Goal: Feedback & Contribution: Submit feedback/report problem

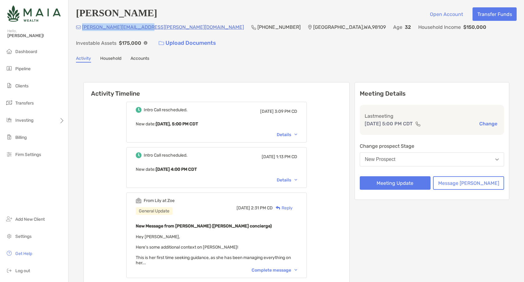
drag, startPoint x: 143, startPoint y: 31, endPoint x: 82, endPoint y: 33, distance: 61.0
click at [82, 33] on div "sanchita.ubale@gmail.com (917) 283-1854 Seattle , WA , 98109 Age 32 Household I…" at bounding box center [296, 36] width 440 height 26
copy p "sanchita.ubale@gmail.com"
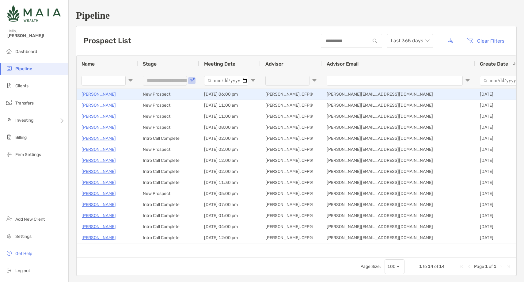
click at [92, 94] on p "Daniel Leonard" at bounding box center [98, 94] width 34 height 8
click at [105, 90] on div "[PERSON_NAME]" at bounding box center [106, 94] width 51 height 10
click at [105, 95] on p "[PERSON_NAME]" at bounding box center [98, 94] width 34 height 8
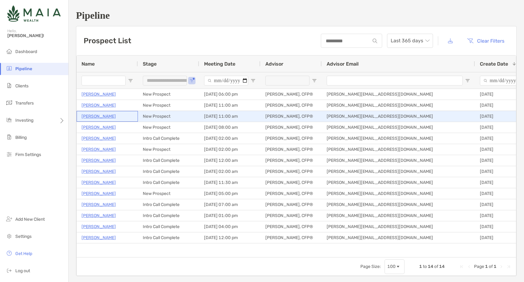
click at [102, 117] on p "Danilo Enriquez" at bounding box center [98, 116] width 34 height 8
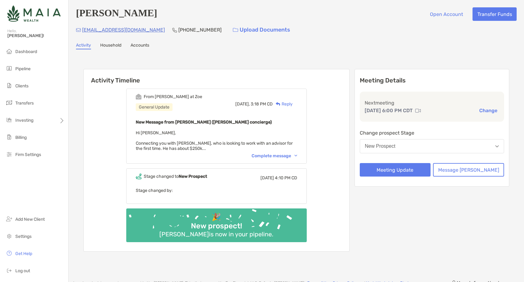
click at [129, 17] on h4 "[PERSON_NAME]" at bounding box center [116, 13] width 81 height 13
click at [129, 17] on h4 "Daniel Leonard" at bounding box center [116, 13] width 81 height 13
copy h4 "Daniel Leonard"
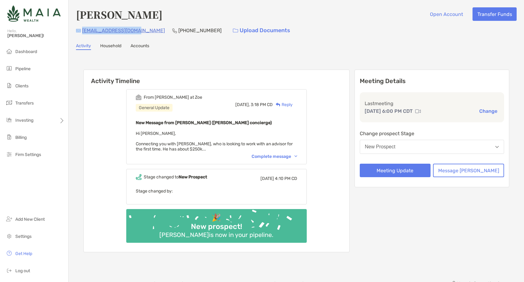
drag, startPoint x: 134, startPoint y: 32, endPoint x: 81, endPoint y: 32, distance: 52.4
click at [81, 32] on div "[EMAIL_ADDRESS][DOMAIN_NAME] [PHONE_NUMBER] Upload Documents" at bounding box center [296, 30] width 440 height 13
click at [138, 34] on div "danielrleo@gmail.com (863) 430-7161 Upload Documents" at bounding box center [296, 30] width 440 height 13
drag, startPoint x: 133, startPoint y: 32, endPoint x: 82, endPoint y: 32, distance: 50.5
click at [82, 32] on div "danielrleo@gmail.com (863) 430-7161 Upload Documents" at bounding box center [296, 30] width 440 height 13
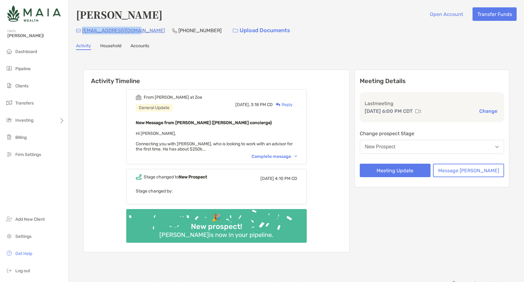
copy p "danielrleo@gmail.com"
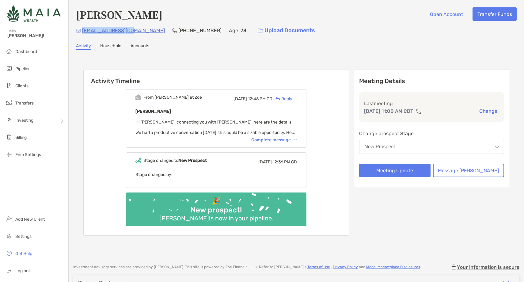
drag, startPoint x: 131, startPoint y: 30, endPoint x: 83, endPoint y: 30, distance: 47.5
click at [83, 30] on div "[EMAIL_ADDRESS][DOMAIN_NAME] [PHONE_NUMBER] Age [DEMOGRAPHIC_DATA] Upload Docum…" at bounding box center [296, 30] width 440 height 13
copy p "[EMAIL_ADDRESS][DOMAIN_NAME]"
click at [292, 96] on div "Reply" at bounding box center [282, 99] width 20 height 6
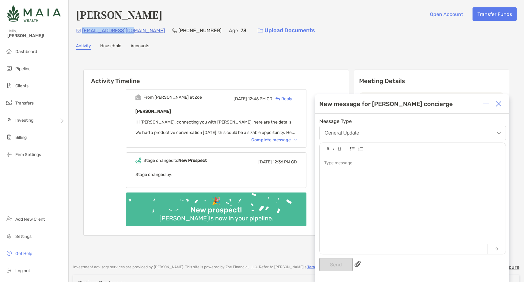
drag, startPoint x: 132, startPoint y: 29, endPoint x: 83, endPoint y: 29, distance: 49.3
click at [83, 29] on div "[EMAIL_ADDRESS][DOMAIN_NAME] [PHONE_NUMBER] Age [DEMOGRAPHIC_DATA] Upload Docum…" at bounding box center [296, 30] width 440 height 13
copy p "[EMAIL_ADDRESS][DOMAIN_NAME]"
click at [178, 29] on p "[PHONE_NUMBER]" at bounding box center [199, 31] width 43 height 8
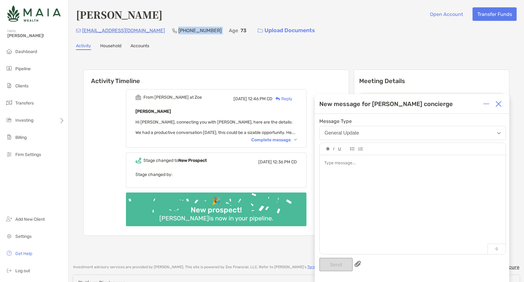
click at [178, 29] on p "[PHONE_NUMBER]" at bounding box center [199, 31] width 43 height 8
copy p "[PHONE_NUMBER]"
click at [501, 104] on img at bounding box center [498, 104] width 6 height 6
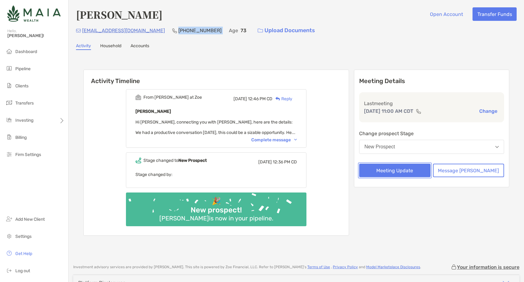
click at [407, 171] on button "Meeting Update" at bounding box center [394, 170] width 71 height 13
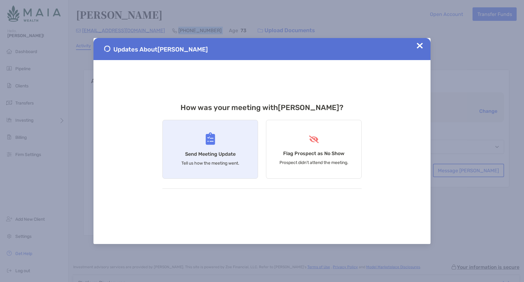
click at [206, 145] on img at bounding box center [209, 138] width 9 height 13
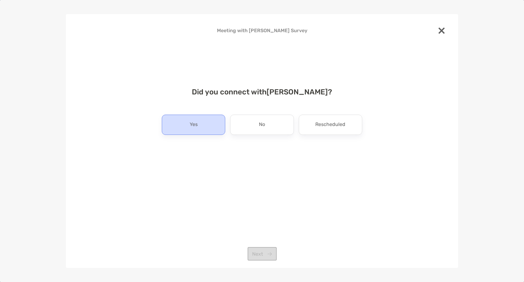
click at [193, 126] on p "Yes" at bounding box center [194, 125] width 8 height 10
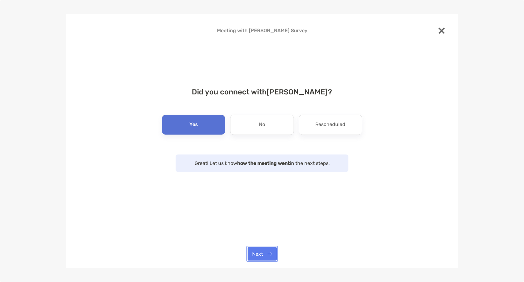
click at [266, 252] on button "Next" at bounding box center [261, 253] width 29 height 13
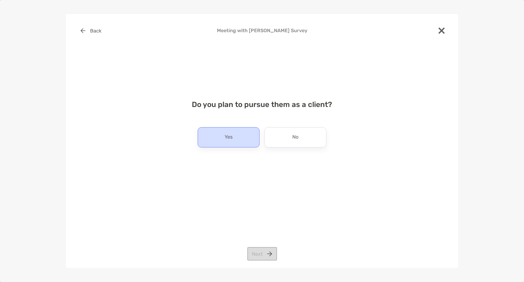
click at [244, 138] on div "Yes" at bounding box center [229, 137] width 62 height 20
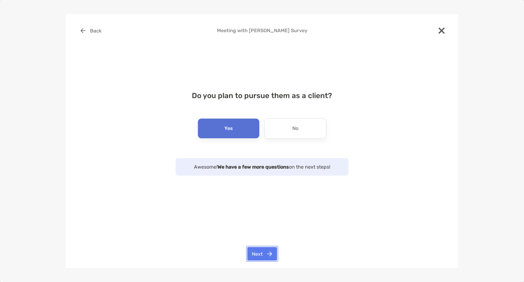
click at [264, 248] on button "Next" at bounding box center [262, 253] width 30 height 13
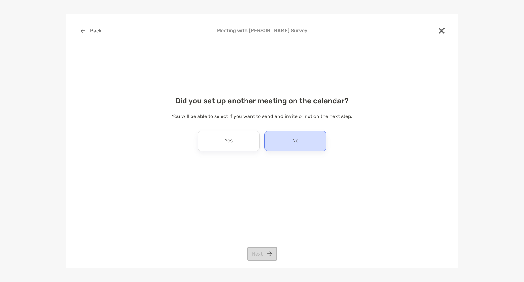
click at [310, 149] on div "No" at bounding box center [295, 141] width 62 height 20
click at [264, 255] on button "Next" at bounding box center [262, 253] width 30 height 13
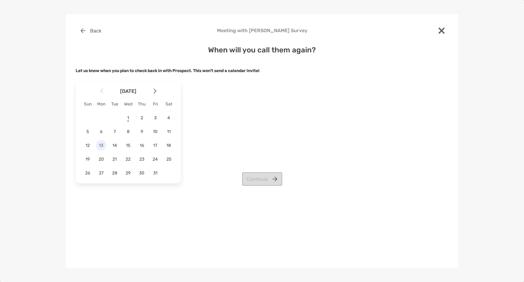
click at [100, 148] on div "13" at bounding box center [101, 145] width 10 height 10
click at [270, 181] on button "Continue" at bounding box center [262, 178] width 40 height 13
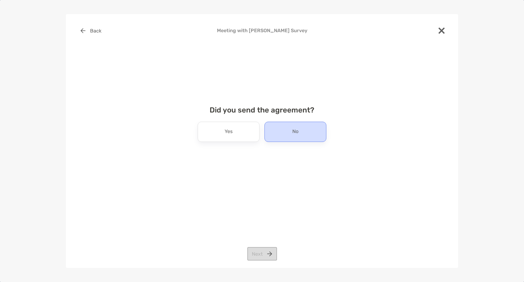
click at [295, 123] on div "No" at bounding box center [295, 132] width 62 height 20
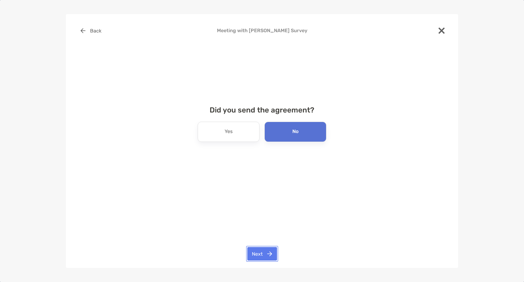
click at [256, 254] on button "Next" at bounding box center [262, 253] width 30 height 13
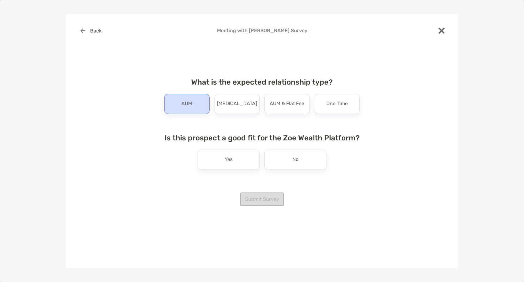
click at [191, 113] on div "AUM" at bounding box center [186, 104] width 45 height 20
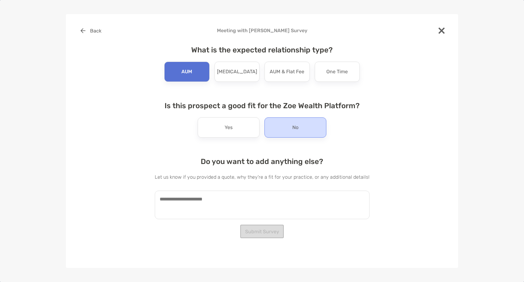
click at [276, 133] on div "No" at bounding box center [295, 127] width 62 height 20
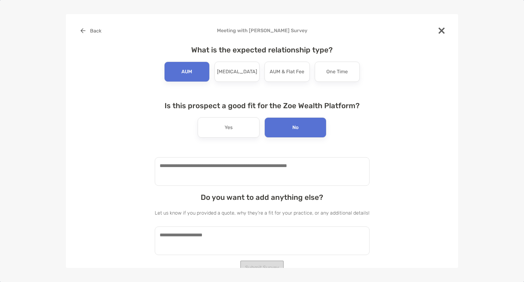
click at [240, 178] on textarea at bounding box center [262, 171] width 215 height 28
click at [217, 235] on textarea at bounding box center [262, 240] width 215 height 28
paste textarea "**********"
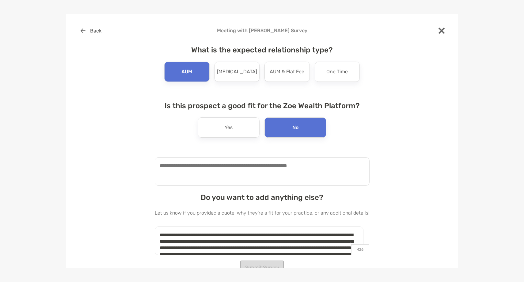
type textarea "**********"
click at [211, 166] on textarea at bounding box center [262, 171] width 215 height 28
type textarea "*"
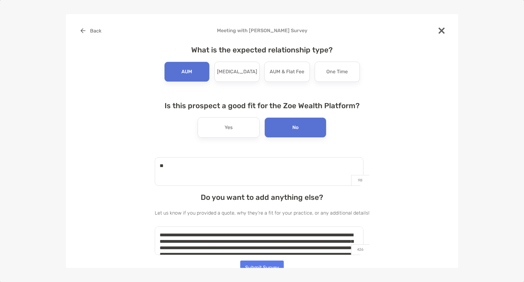
type textarea "*"
click at [229, 161] on textarea "**********" at bounding box center [259, 171] width 209 height 28
click at [228, 167] on textarea "**********" at bounding box center [259, 171] width 209 height 28
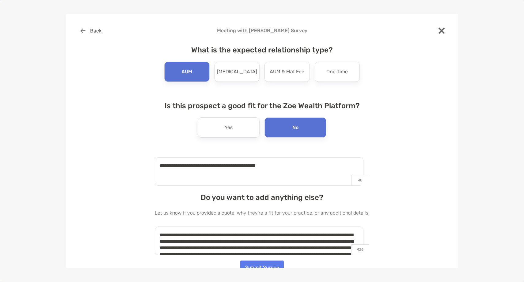
click at [228, 167] on textarea "**********" at bounding box center [259, 171] width 209 height 28
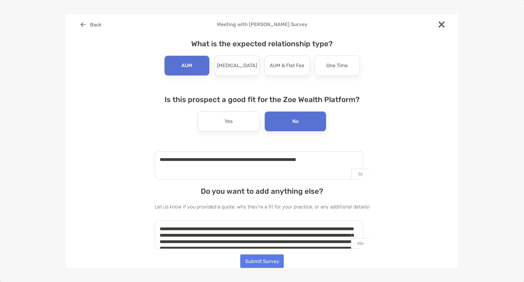
type textarea "**********"
click at [268, 264] on button "Submit Survey" at bounding box center [261, 260] width 43 height 13
